Goal: Communication & Community: Answer question/provide support

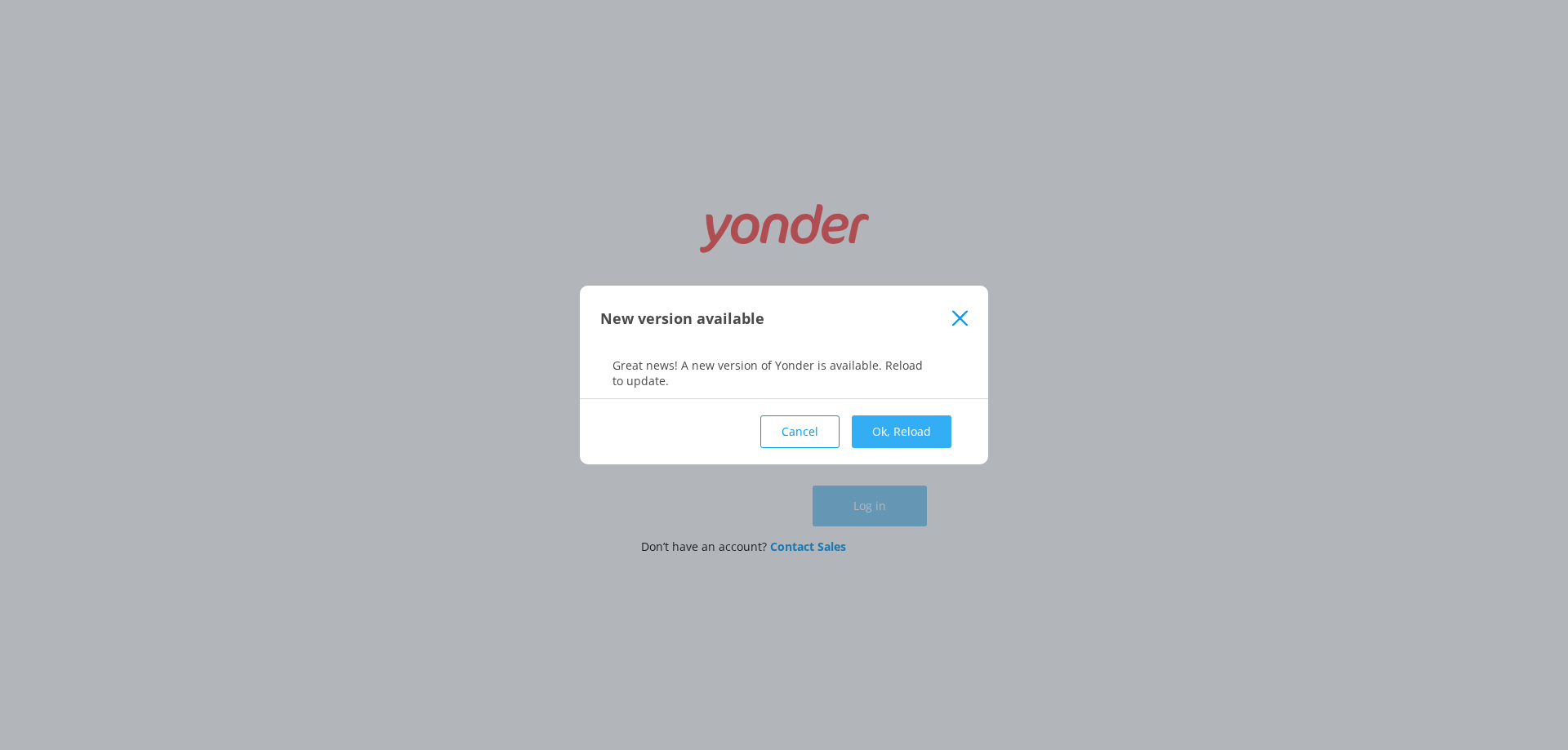
click at [893, 442] on button "Ok, Reload" at bounding box center [902, 432] width 99 height 33
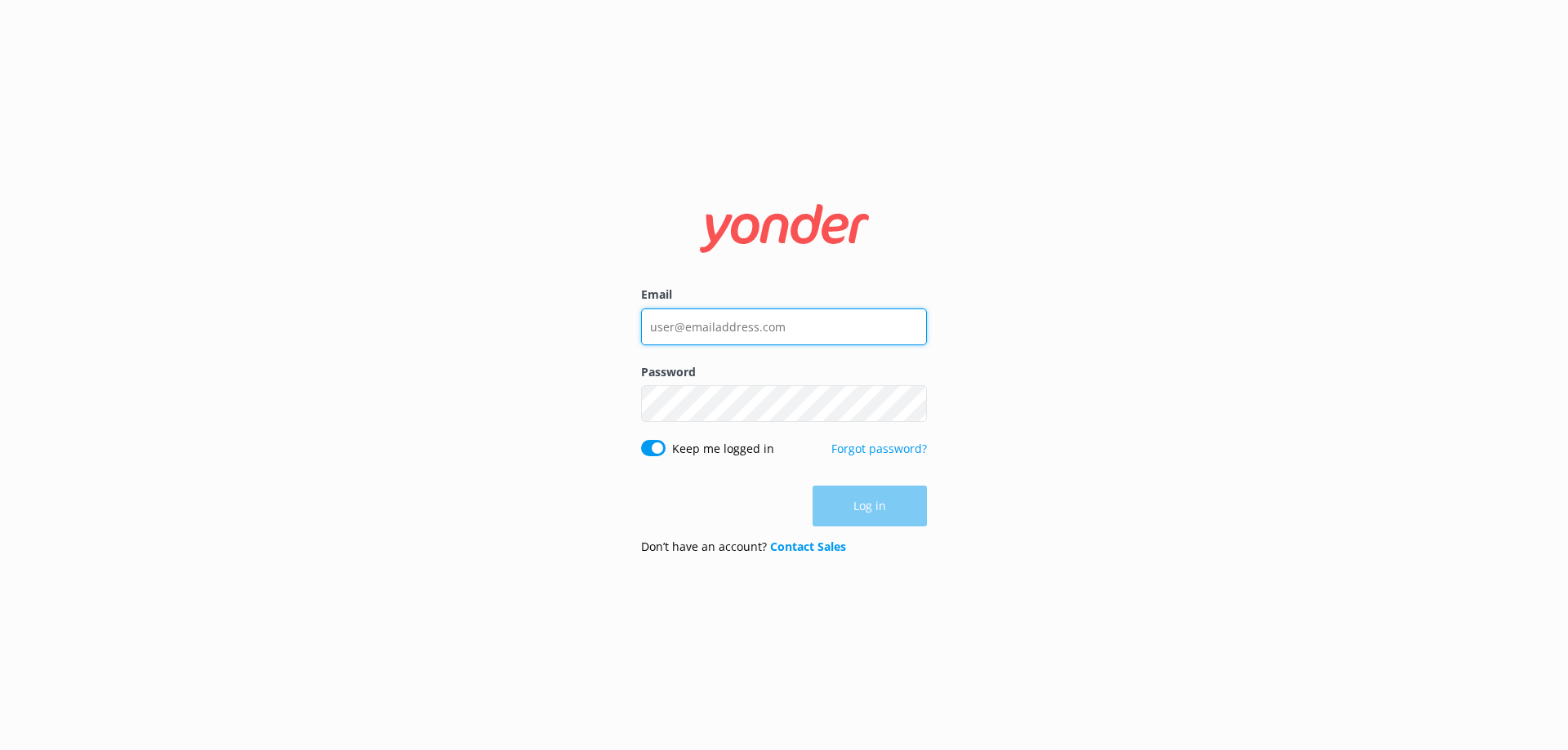
click at [734, 327] on input "Email" at bounding box center [784, 327] width 286 height 37
type input "[PERSON_NAME][EMAIL_ADDRESS][DOMAIN_NAME]"
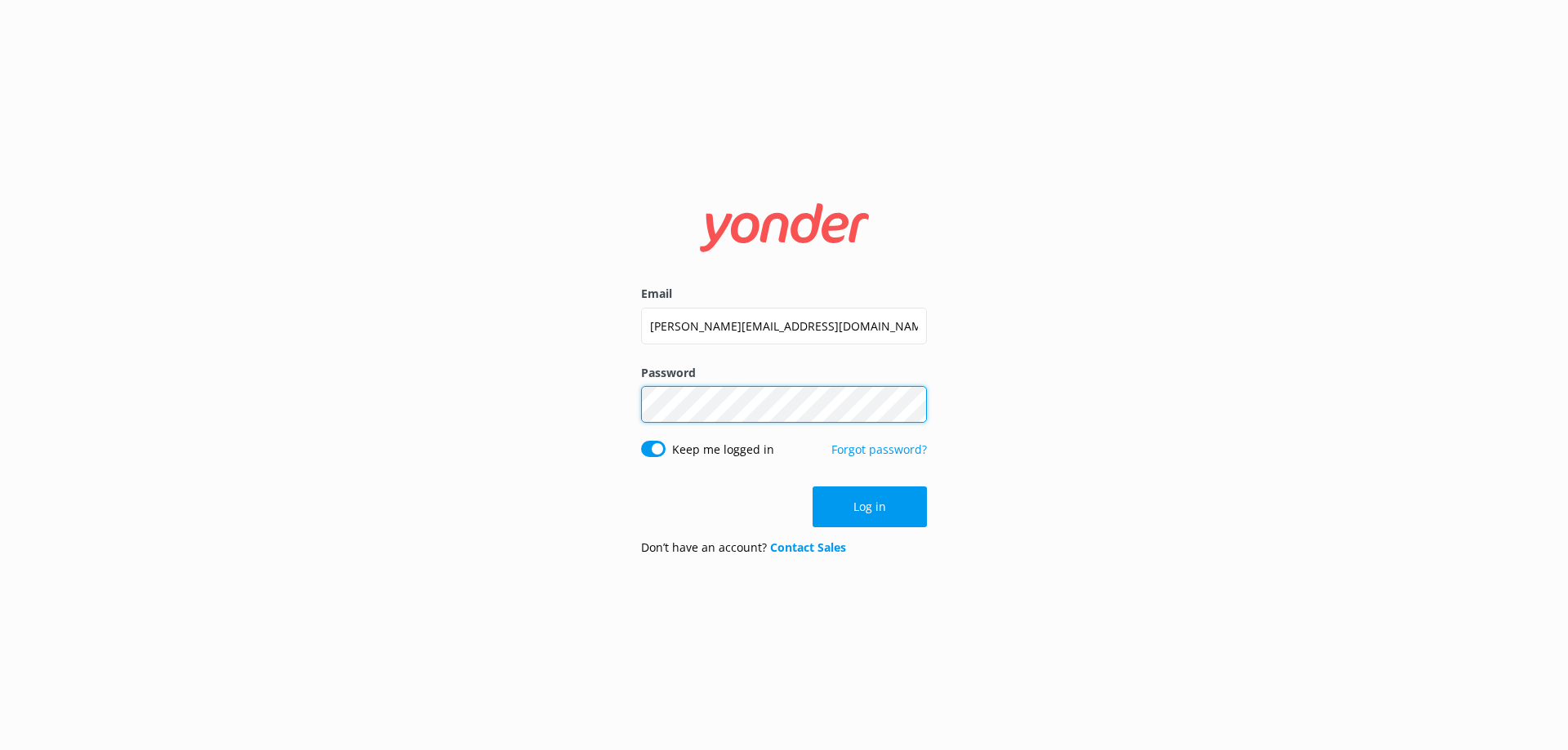
click button "Log in" at bounding box center [870, 507] width 114 height 40
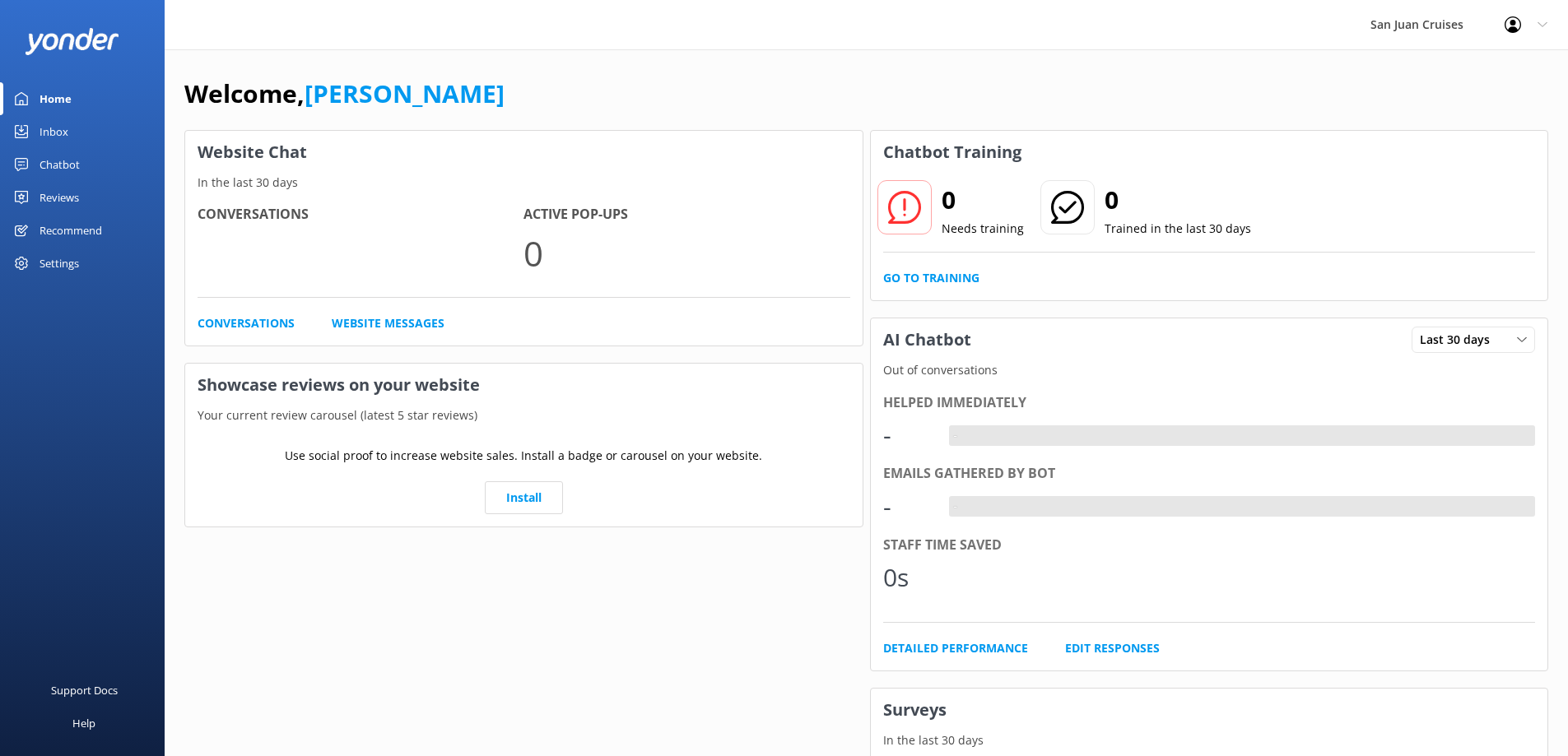
click at [52, 127] on div "Inbox" at bounding box center [54, 131] width 29 height 33
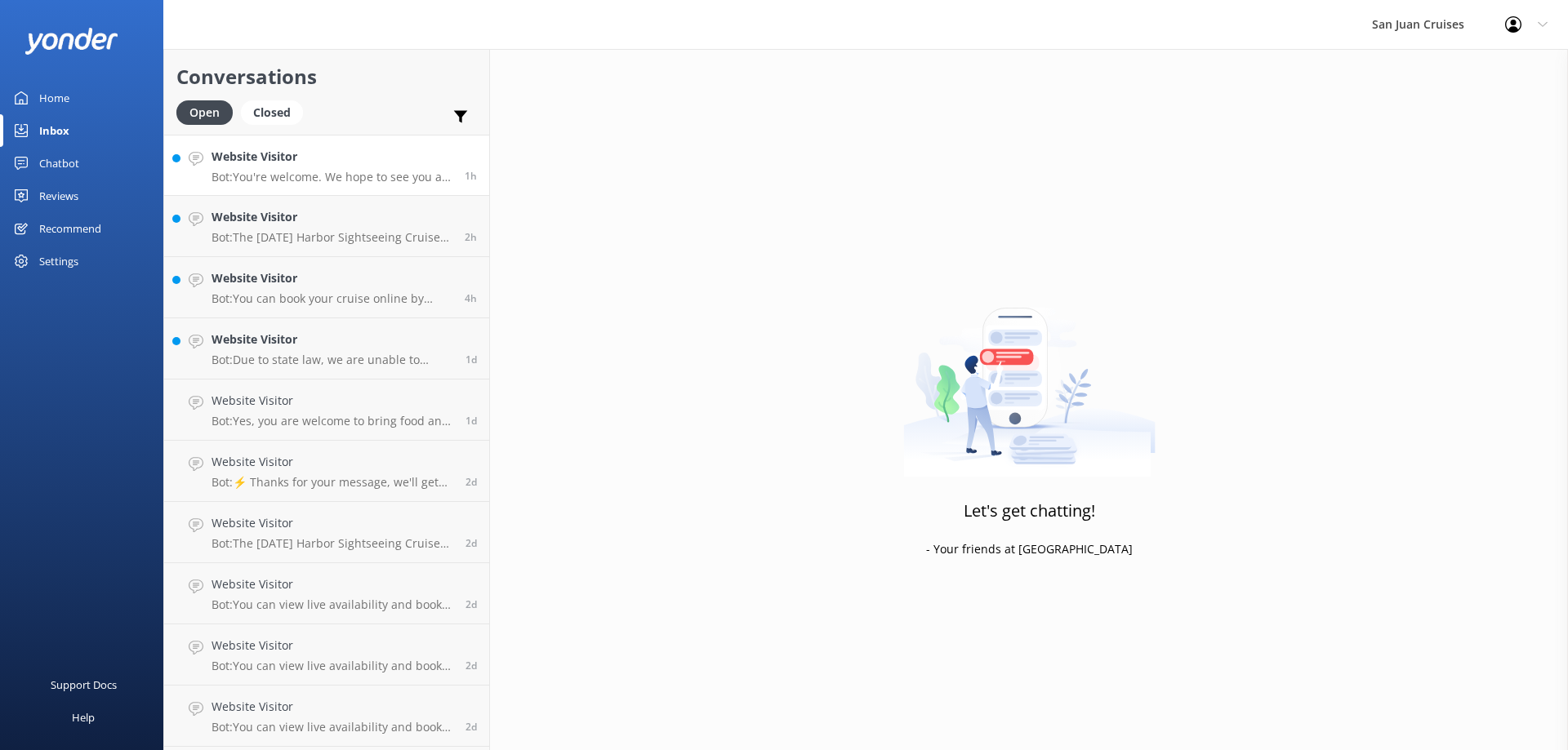
click at [333, 162] on h4 "Website Visitor" at bounding box center [332, 157] width 241 height 18
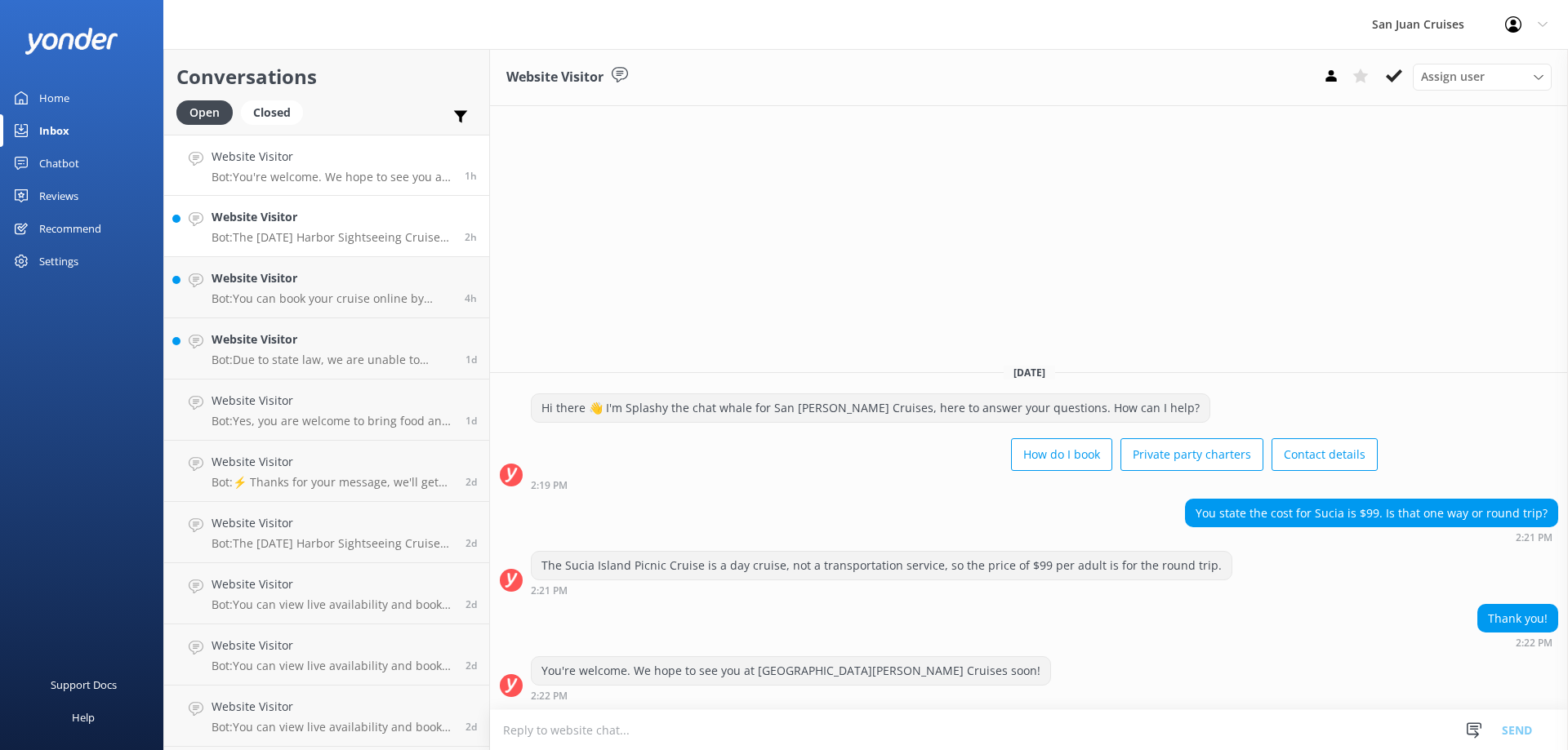
click at [292, 223] on h4 "Website Visitor" at bounding box center [332, 218] width 241 height 18
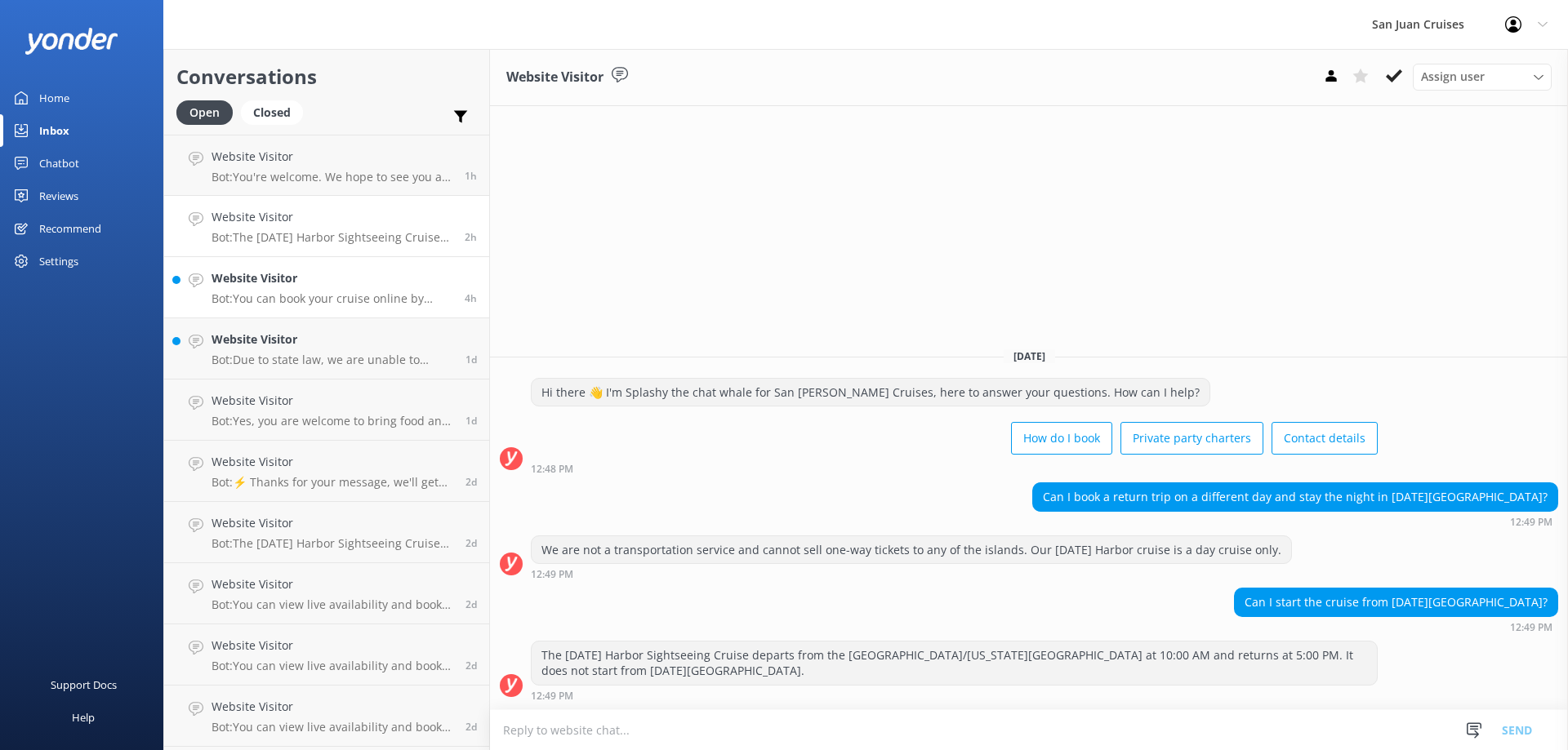
click at [289, 297] on p "Bot: You can book your cruise online by visiting [URL][DOMAIN_NAME]." at bounding box center [332, 298] width 241 height 15
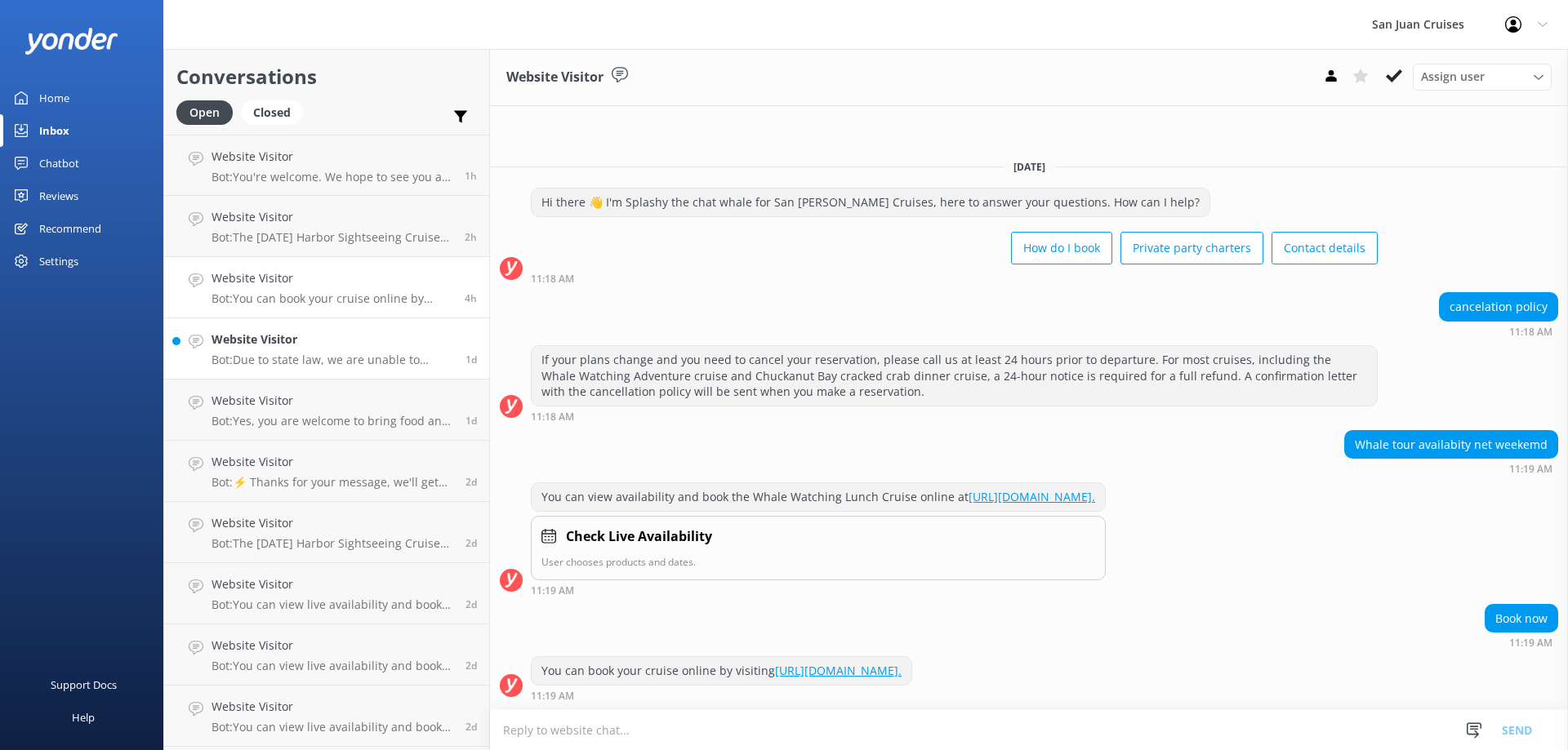
click at [377, 339] on h4 "Website Visitor" at bounding box center [332, 340] width 242 height 18
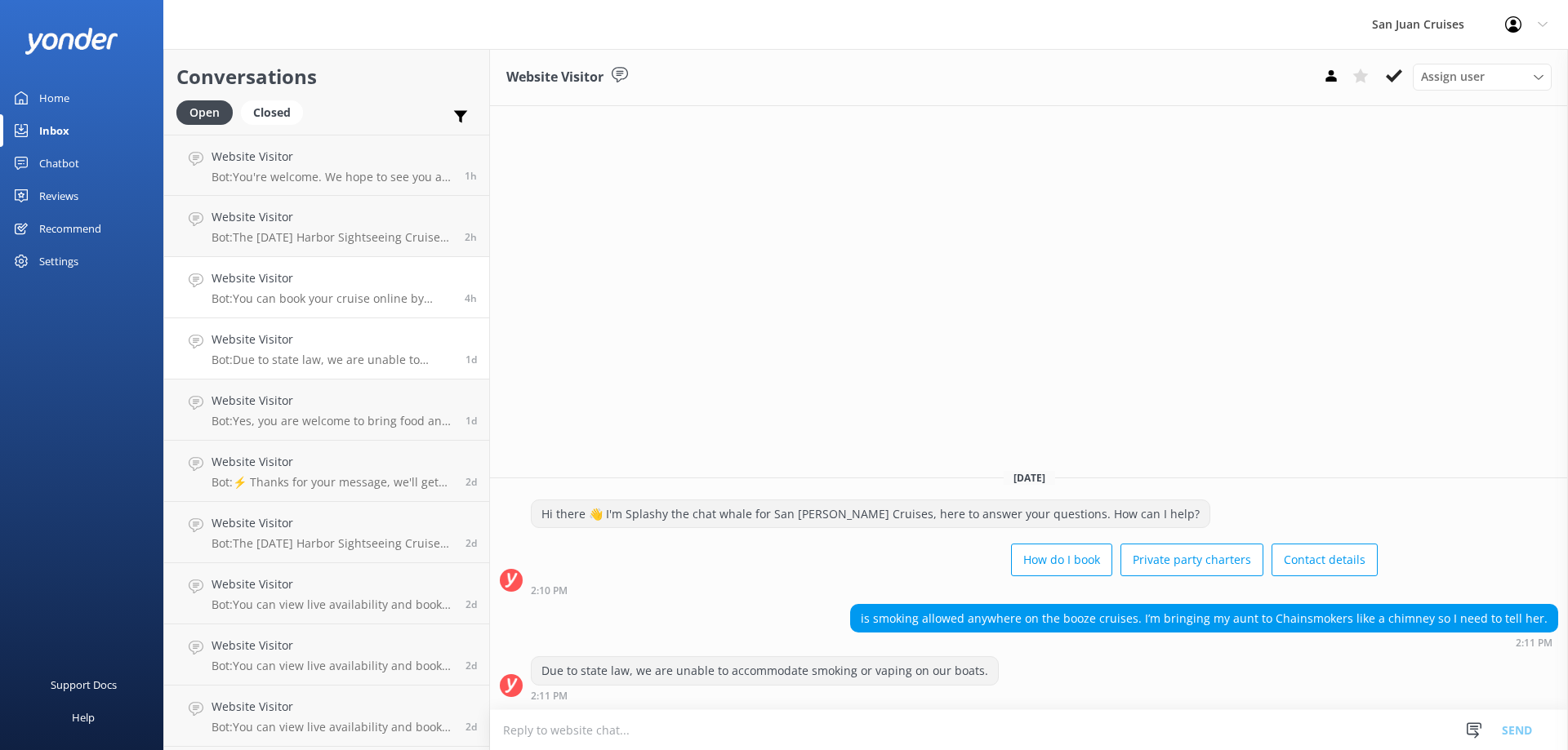
click at [355, 299] on p "Bot: You can book your cruise online by visiting [URL][DOMAIN_NAME]." at bounding box center [332, 298] width 241 height 15
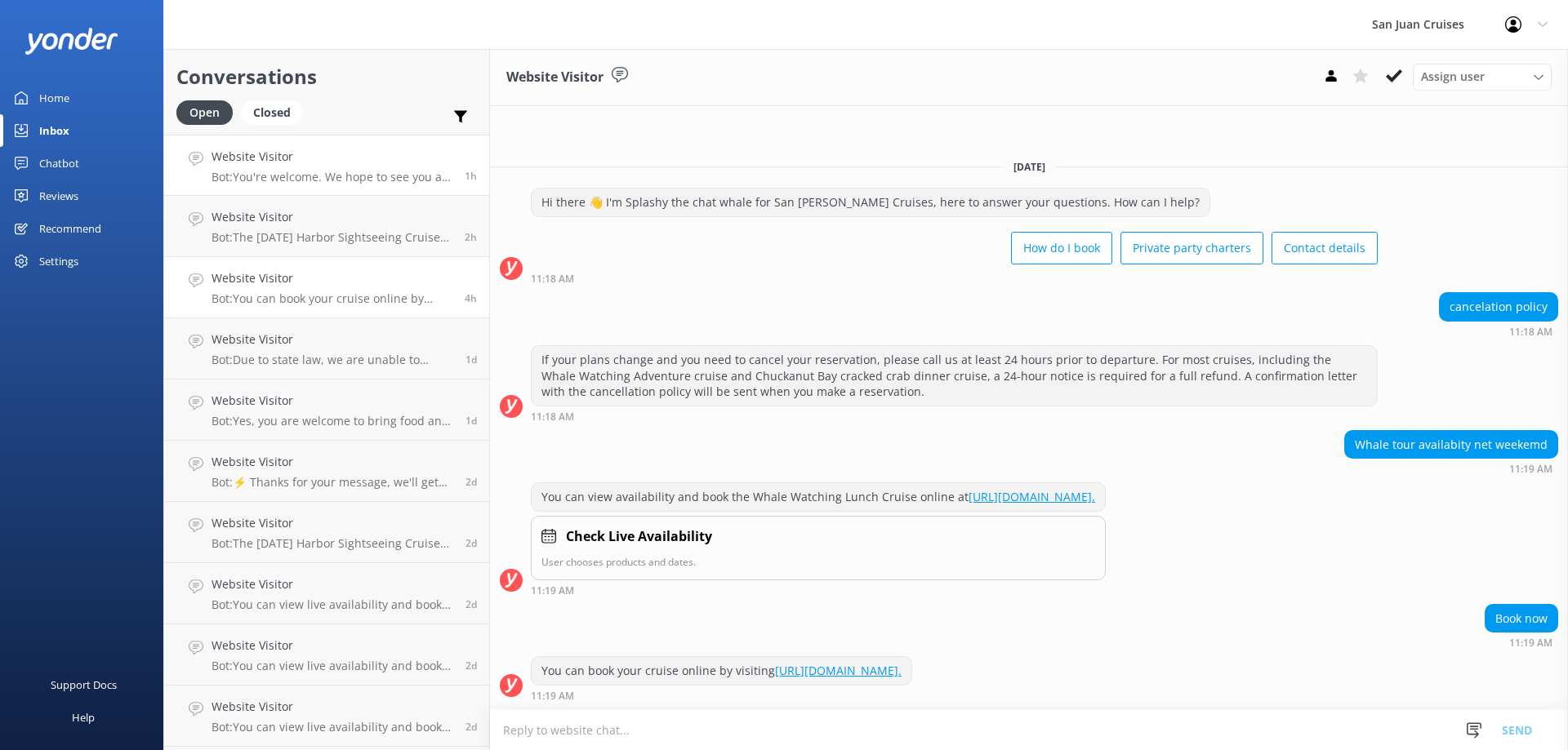
click at [310, 170] on p "Bot: You're welcome. We hope to see you at [GEOGRAPHIC_DATA][PERSON_NAME] Cruis…" at bounding box center [332, 177] width 241 height 15
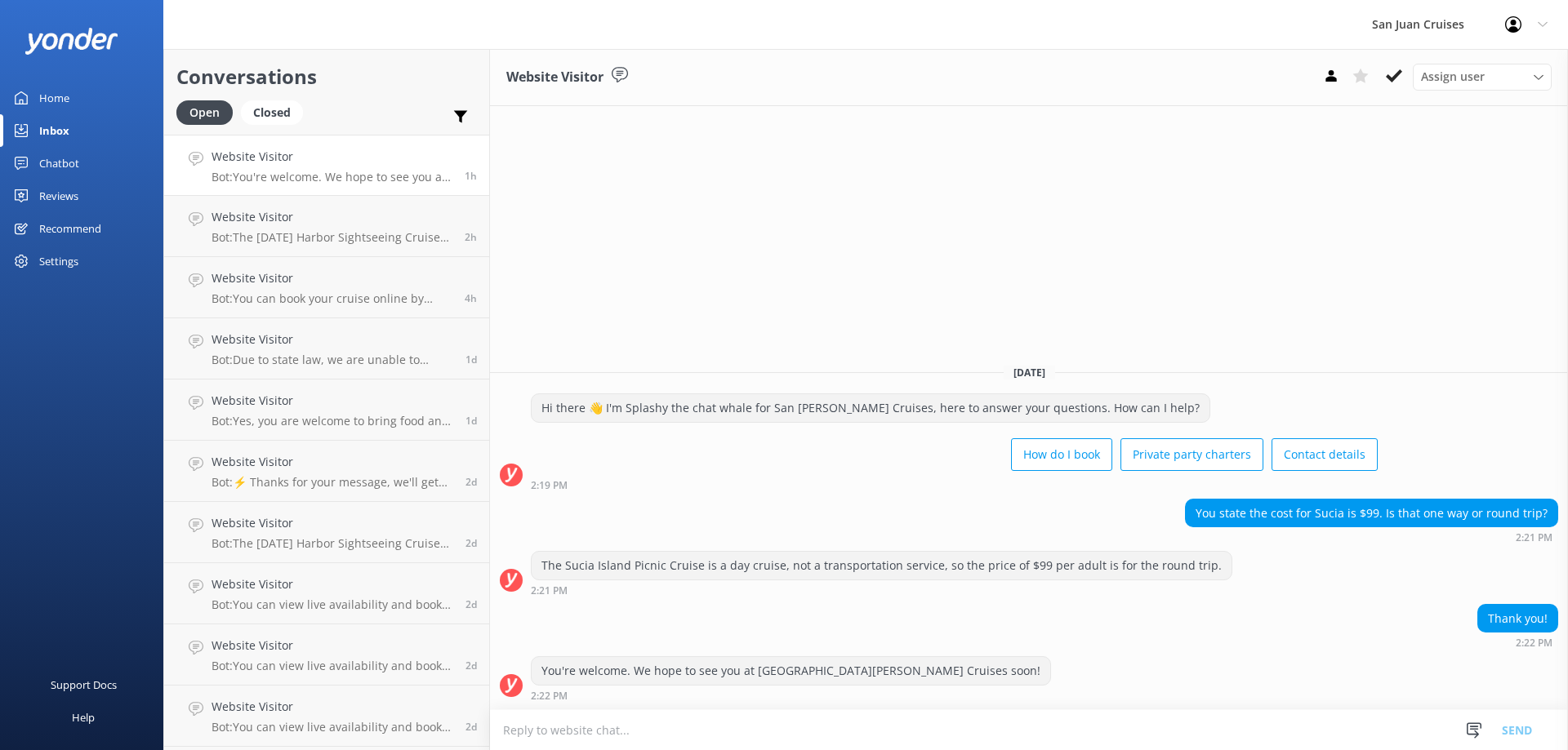
click at [30, 87] on link "Home" at bounding box center [82, 98] width 164 height 33
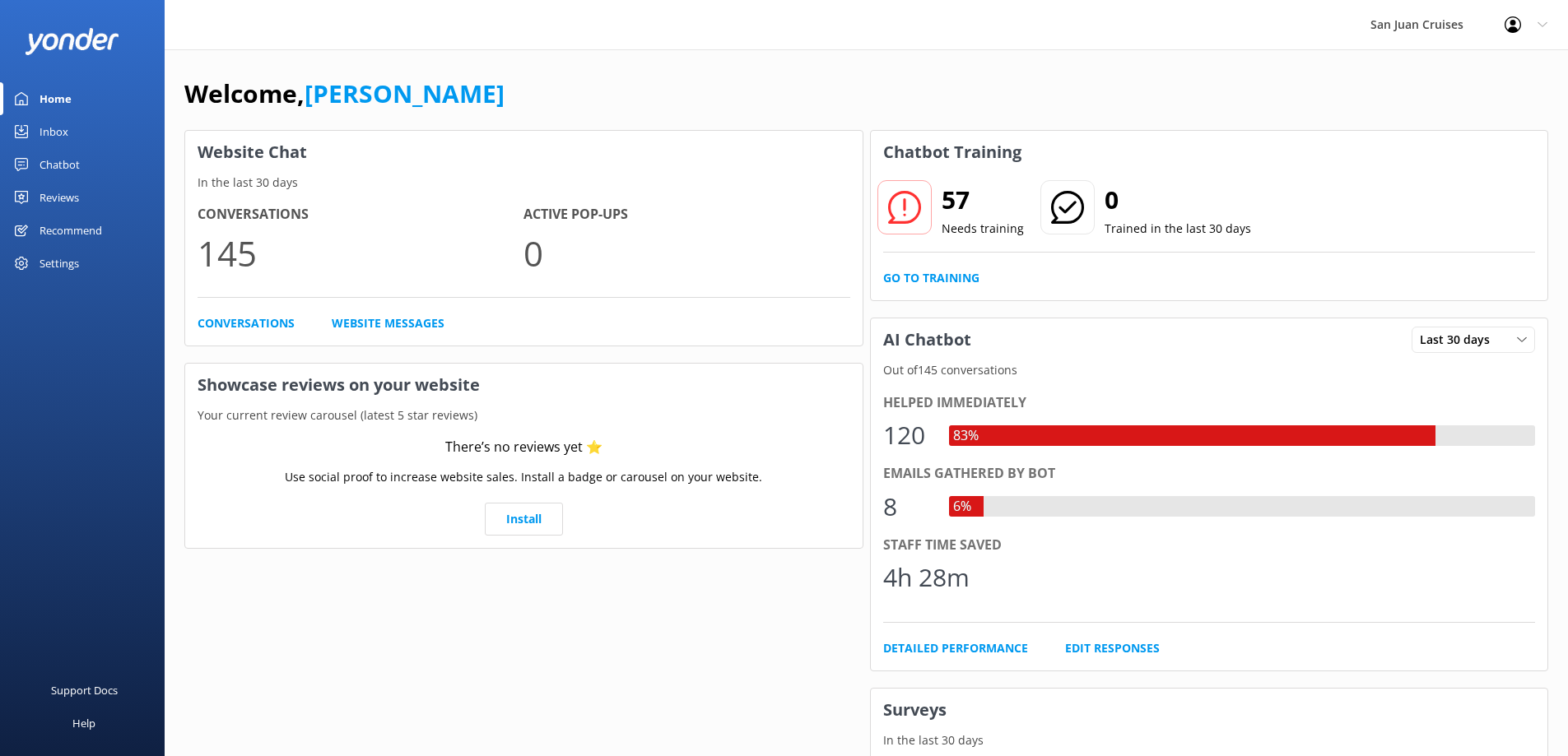
click at [67, 123] on div "Inbox" at bounding box center [54, 131] width 29 height 33
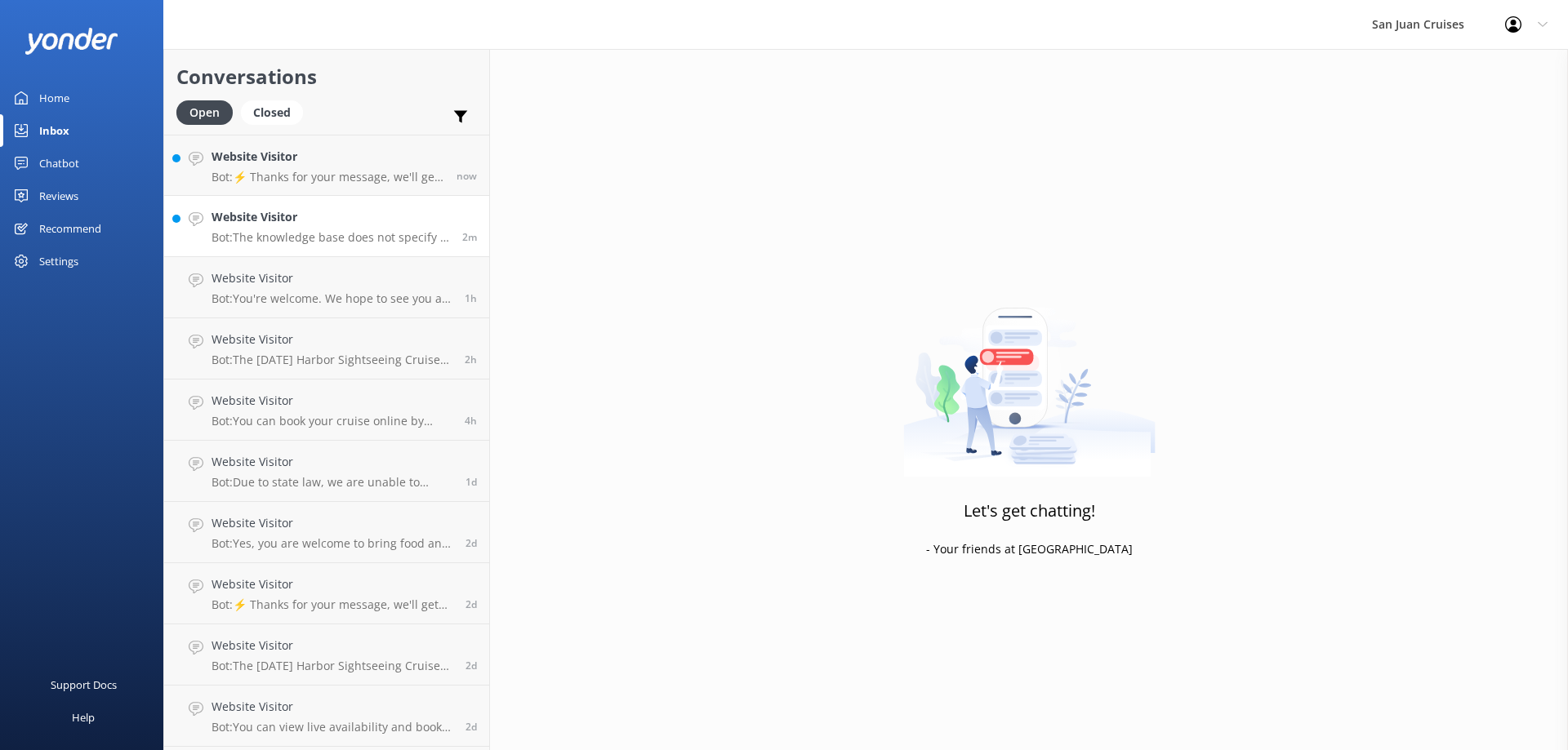
click at [333, 220] on h4 "Website Visitor" at bounding box center [331, 218] width 239 height 18
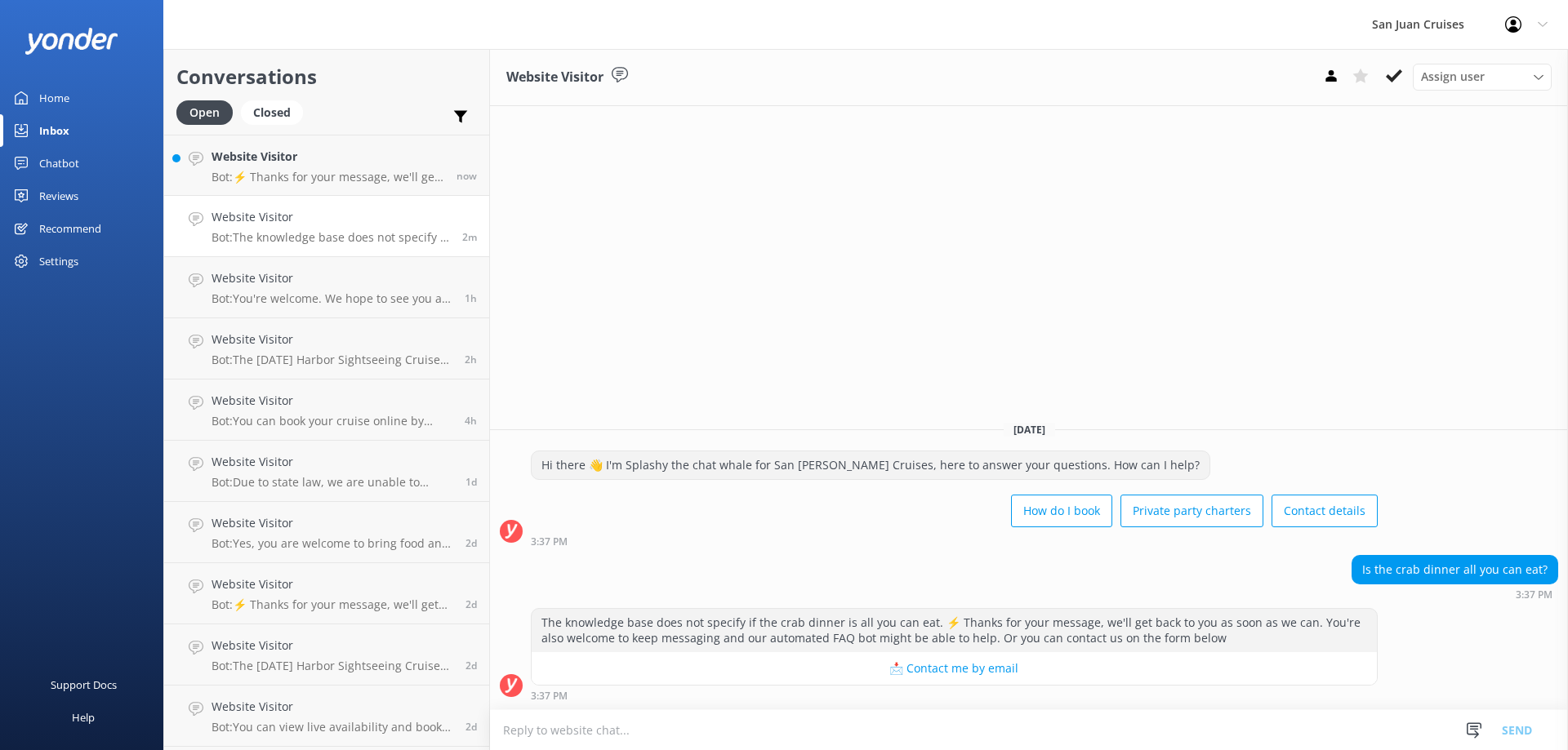
type textarea "T"
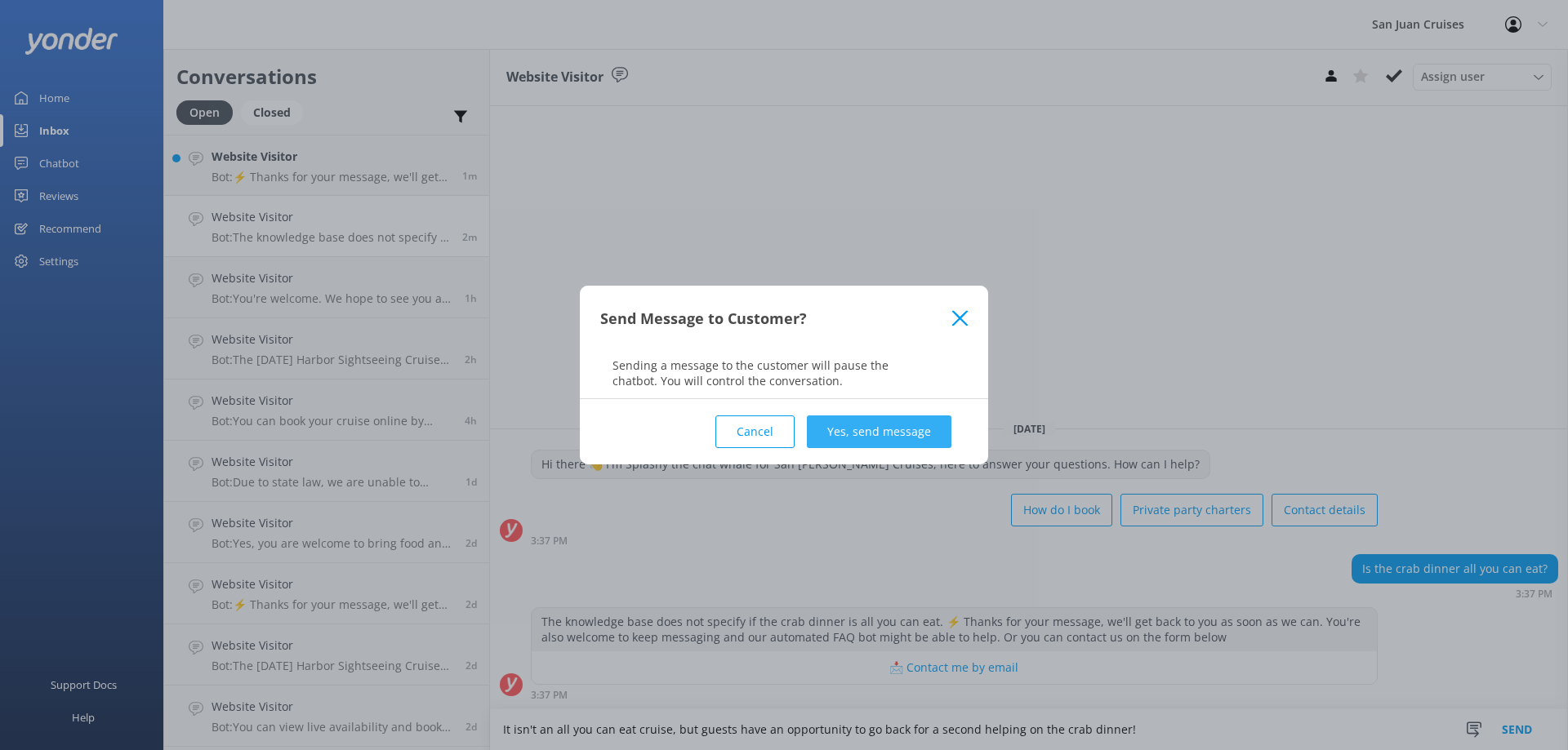
type textarea "It isn't an all you can eat cruise, but guests have an opportunity to go back f…"
click at [879, 397] on div "Send Message to Customer? Sending a message to the customer will pause the chat…" at bounding box center [784, 342] width 409 height 114
click at [876, 431] on button "Yes, send message" at bounding box center [879, 432] width 144 height 33
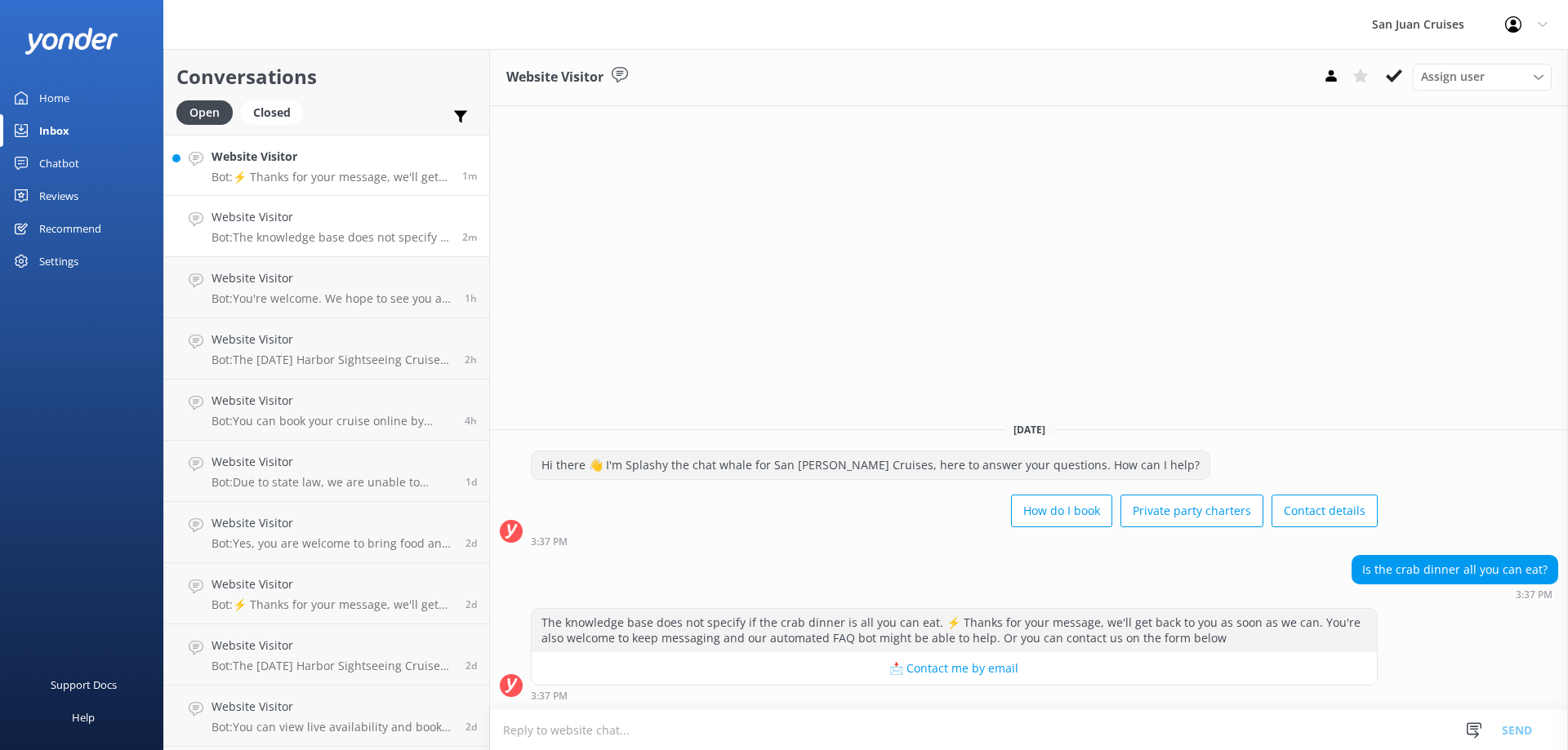
click at [323, 179] on p "Bot: ⚡ Thanks for your message, we'll get back to you as soon as we can. You're…" at bounding box center [331, 177] width 239 height 15
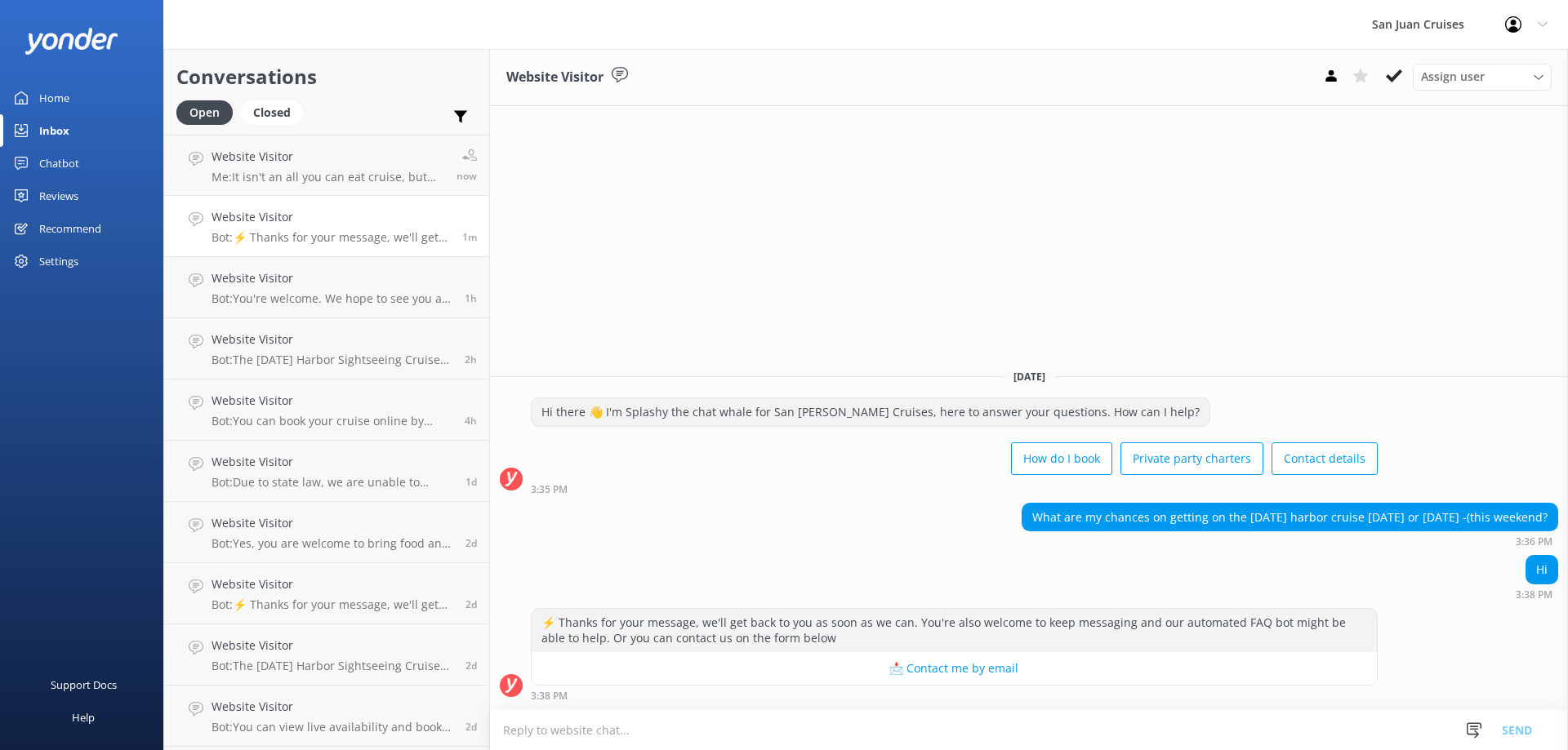
click at [691, 722] on textarea at bounding box center [1030, 731] width 1078 height 40
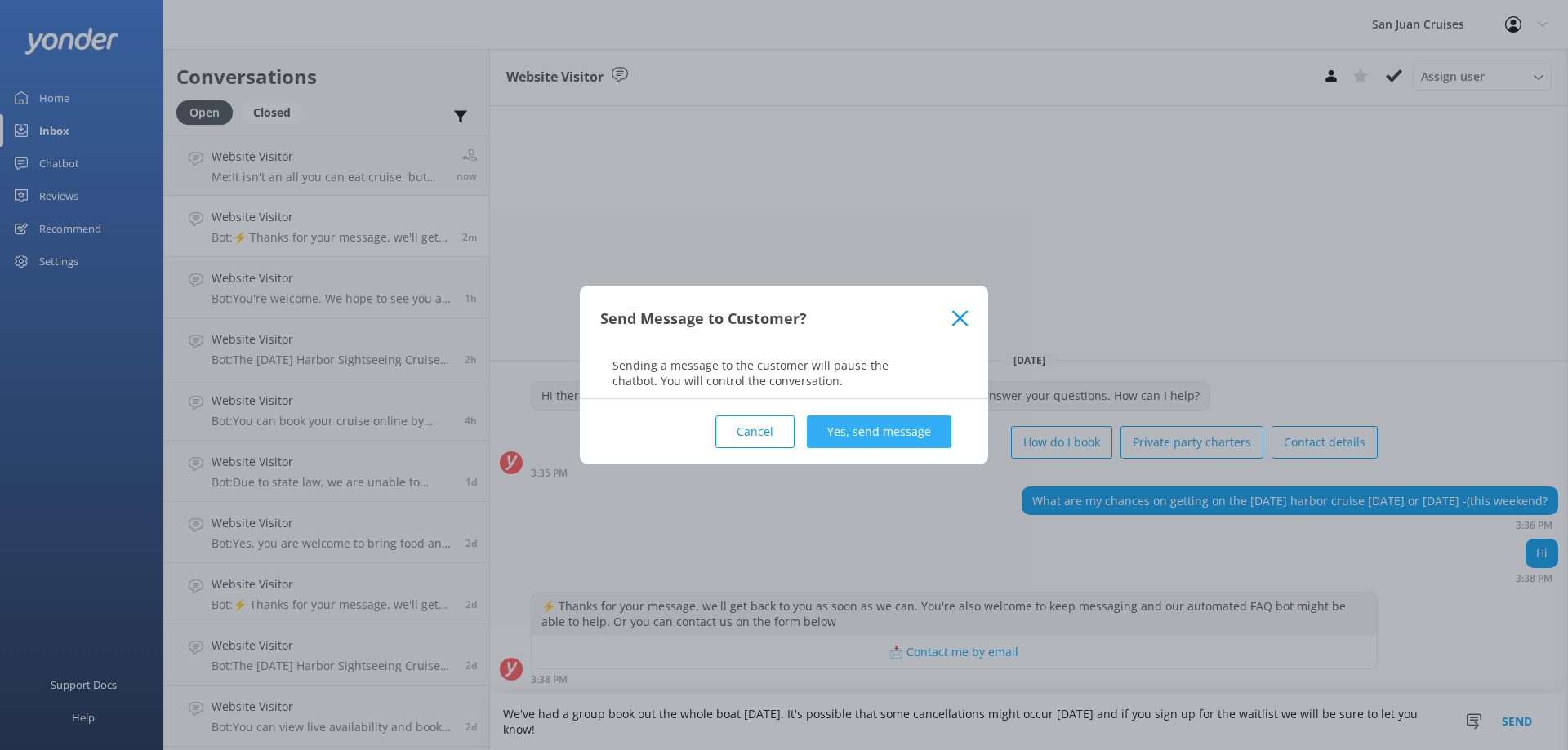
type textarea "We've had a group book out the whole boat [DATE]. It's possible that some cance…"
click at [882, 424] on button "Yes, send message" at bounding box center [879, 432] width 144 height 33
